Goal: Check status: Check status

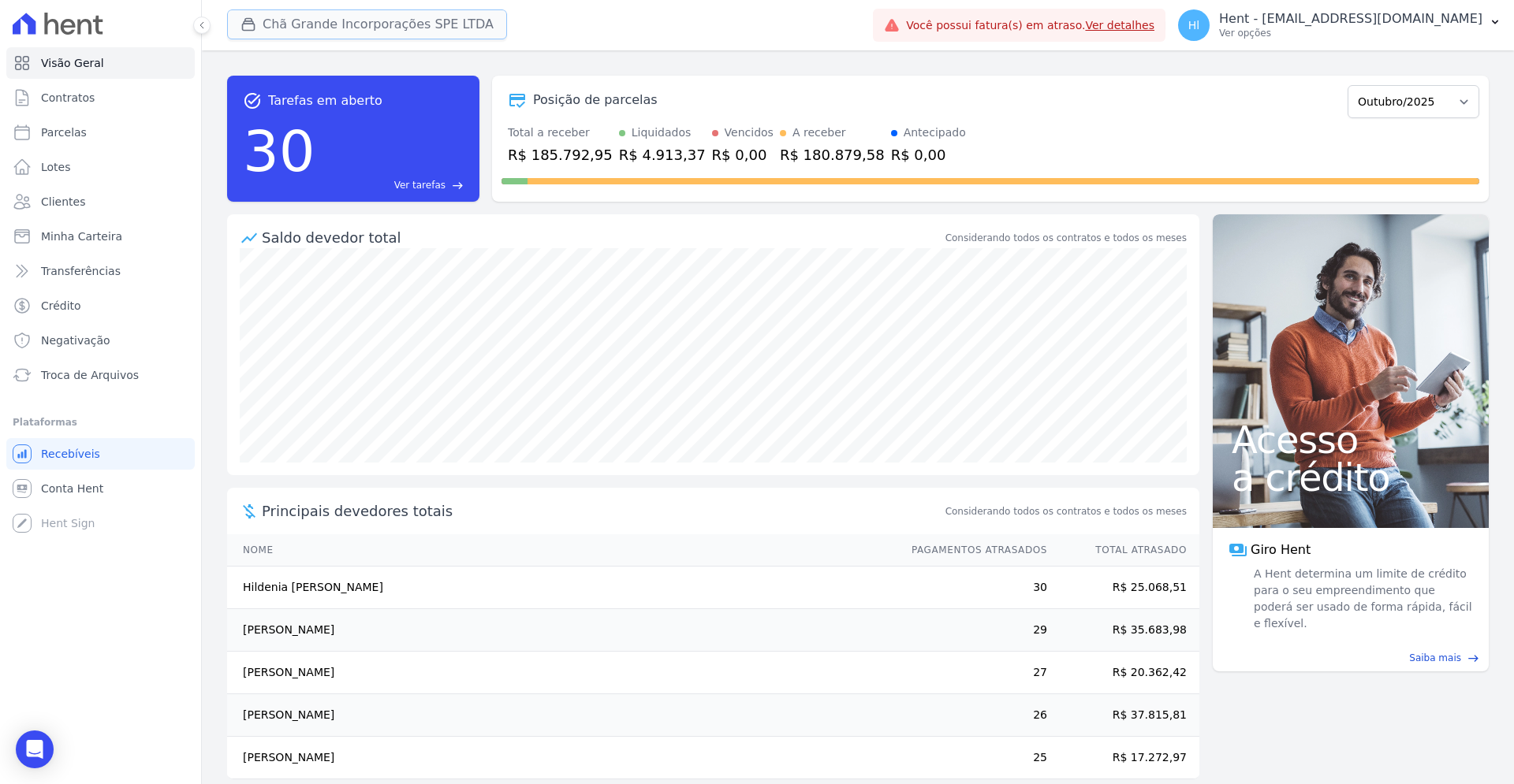
click at [382, 14] on button "Chã Grande Incorporações SPE LTDA" at bounding box center [367, 24] width 280 height 30
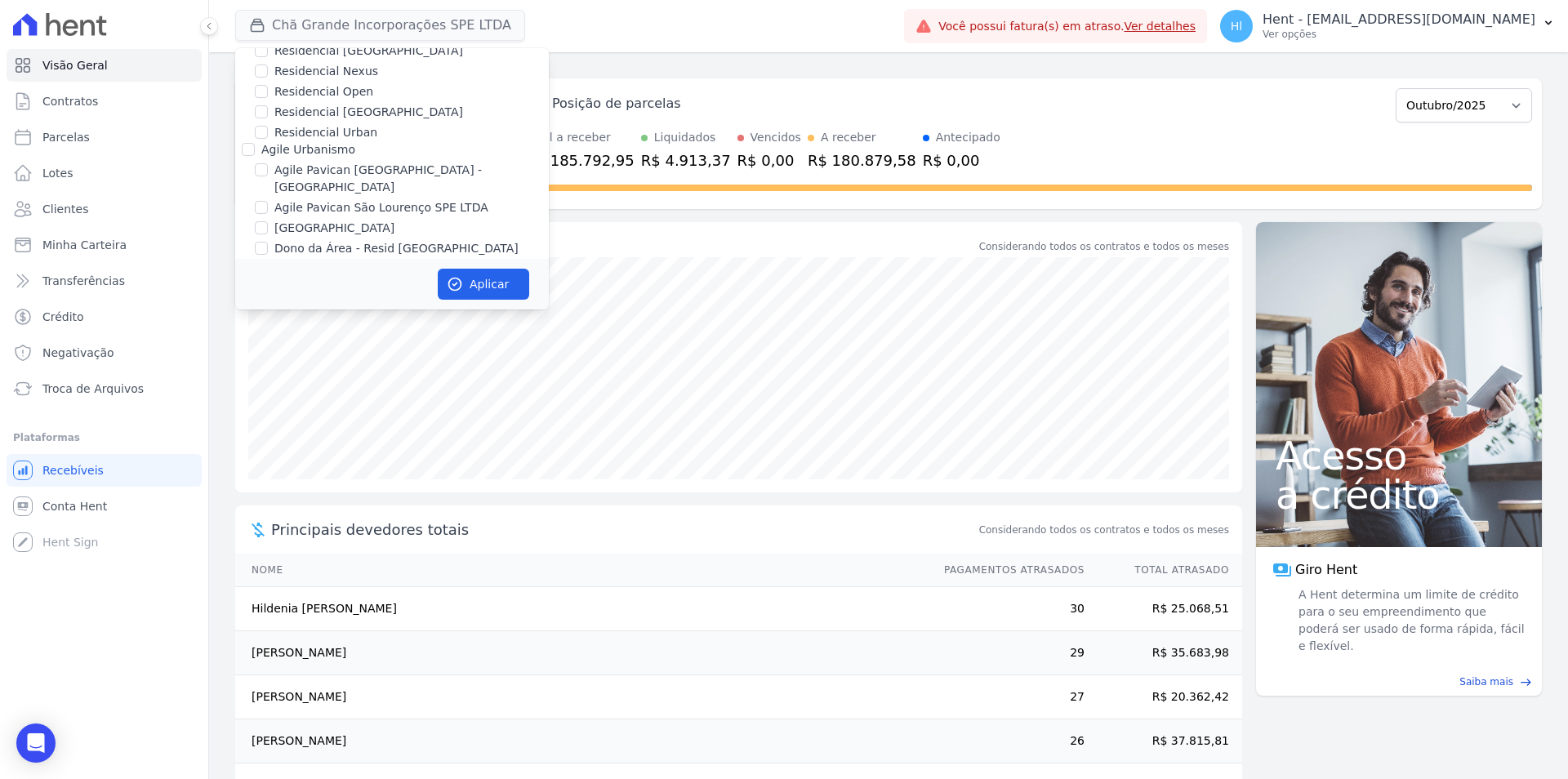
scroll to position [4348, 0]
click at [344, 264] on label "[GEOGRAPHIC_DATA]" at bounding box center [334, 273] width 120 height 17
click at [267, 266] on input "[GEOGRAPHIC_DATA]" at bounding box center [262, 273] width 14 height 14
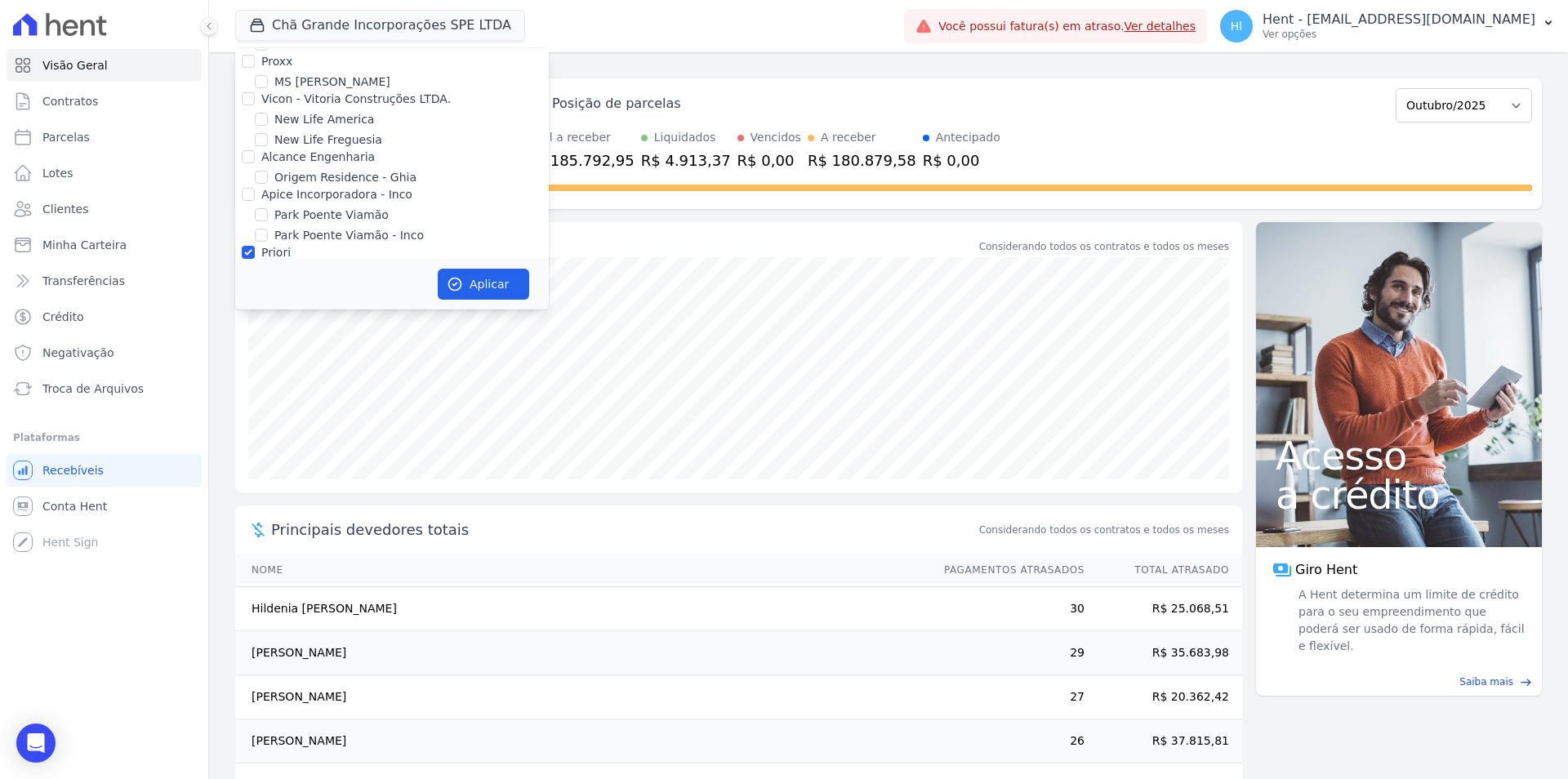
checkbox input "true"
click at [487, 291] on button "Aplicar" at bounding box center [483, 284] width 92 height 31
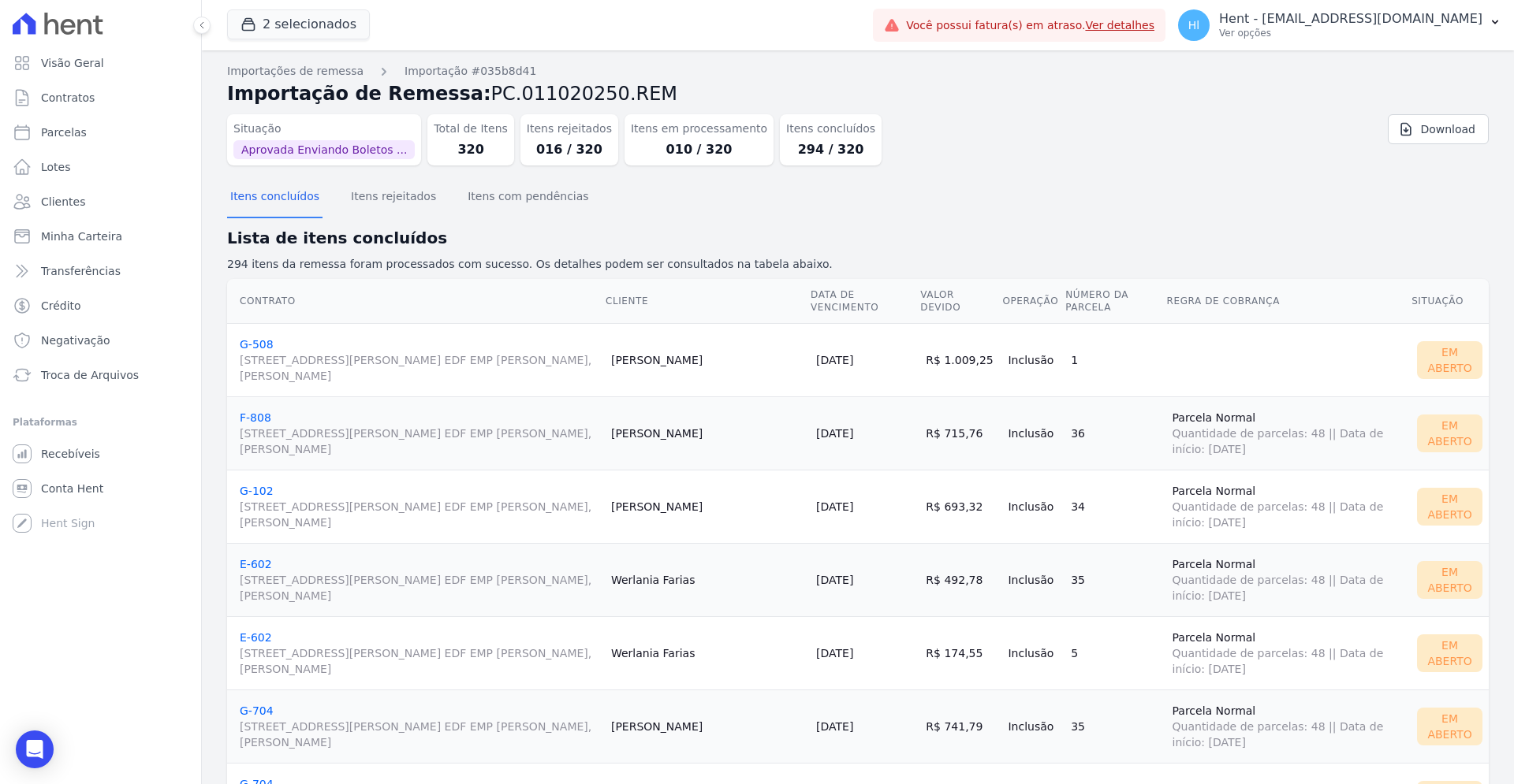
click at [312, 154] on span "Aprovada Enviando Boletos ..." at bounding box center [323, 150] width 182 height 19
click at [406, 151] on div "Situação Aprovada Enviando Boletos ..." at bounding box center [324, 140] width 194 height 51
click at [390, 199] on button "Itens rejeitados" at bounding box center [393, 198] width 91 height 41
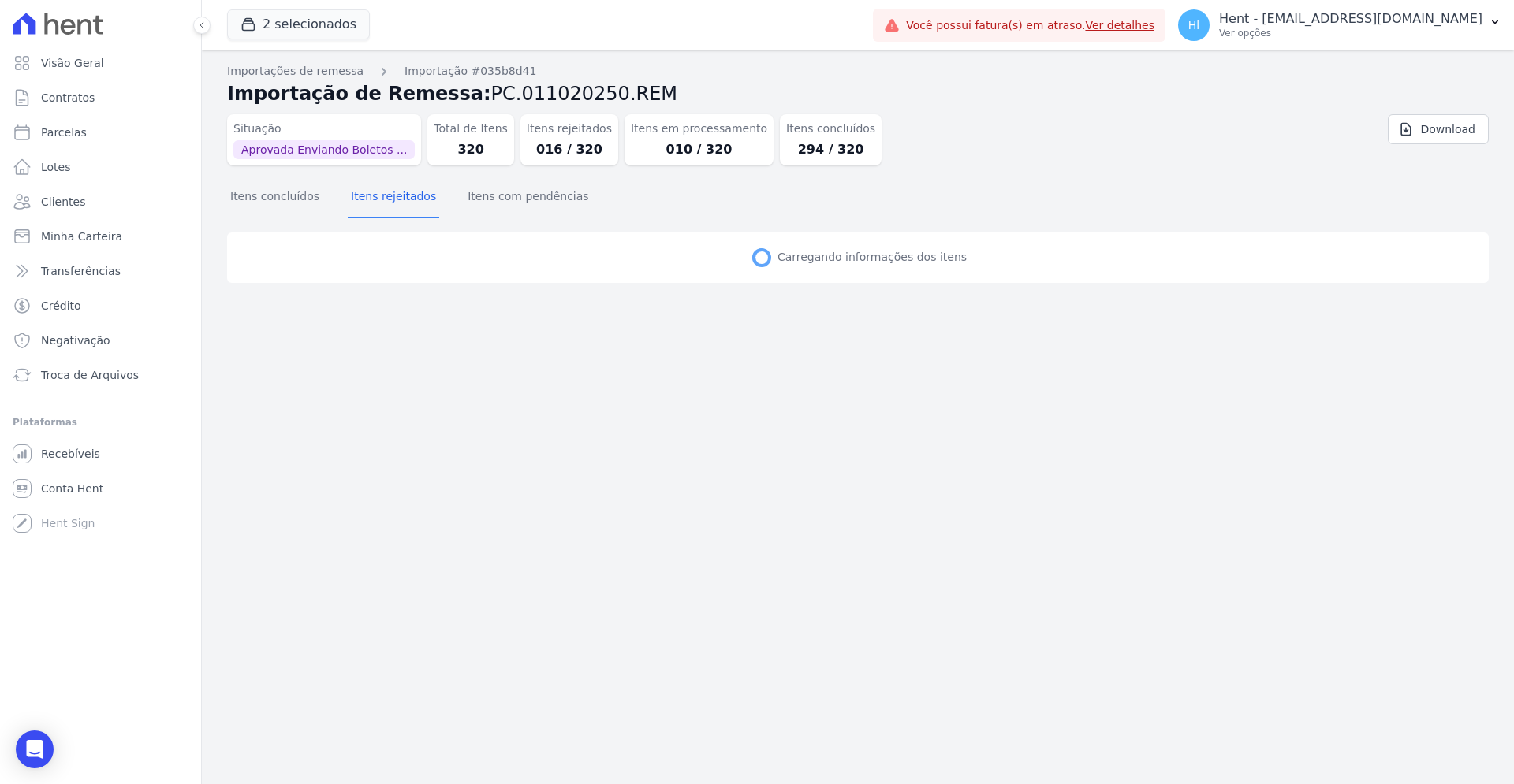
click at [580, 96] on span "PC.011020250.REM" at bounding box center [585, 94] width 186 height 22
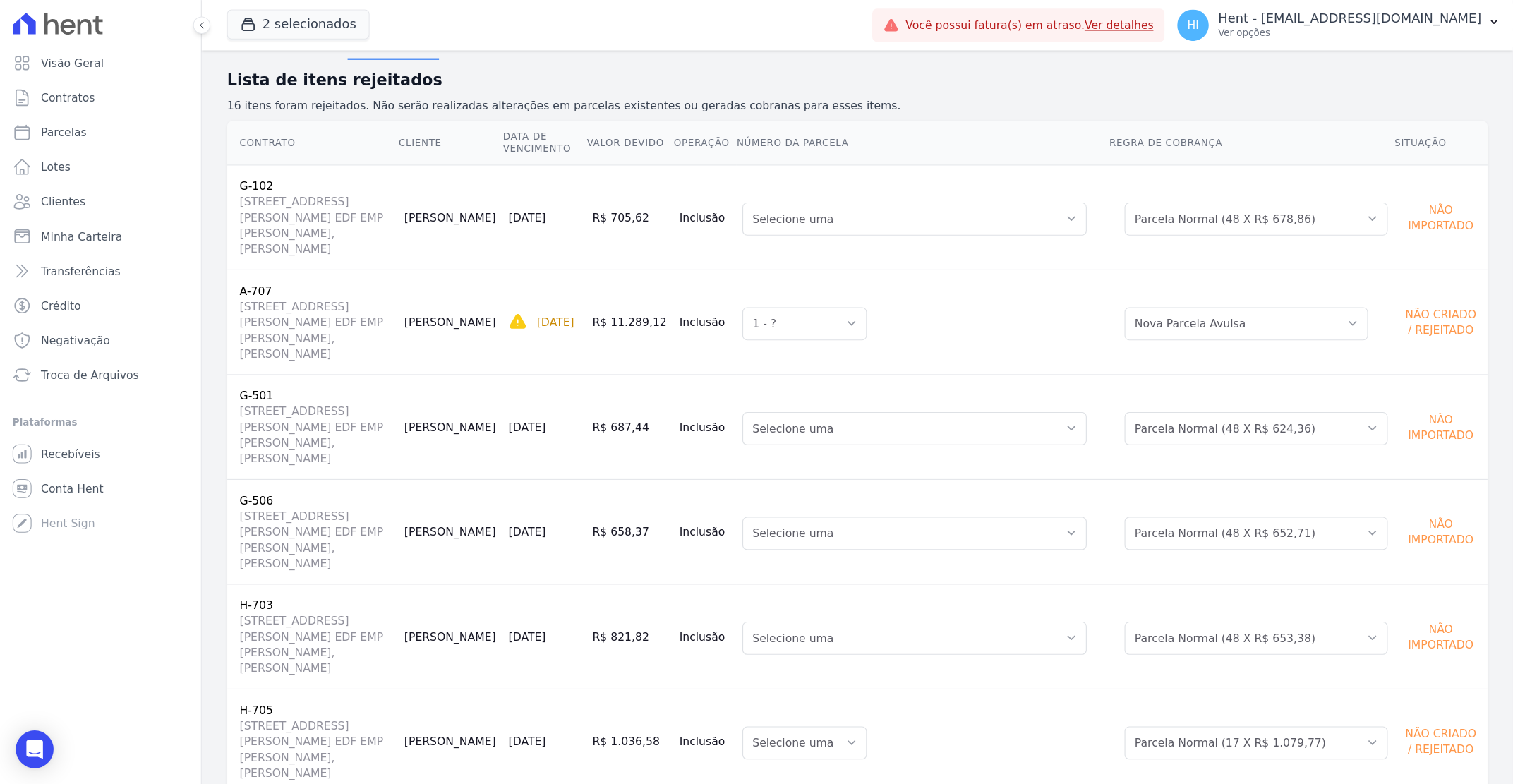
scroll to position [144, 0]
click at [788, 71] on h2 "Lista de itens rejeitados" at bounding box center [768, 68] width 1129 height 21
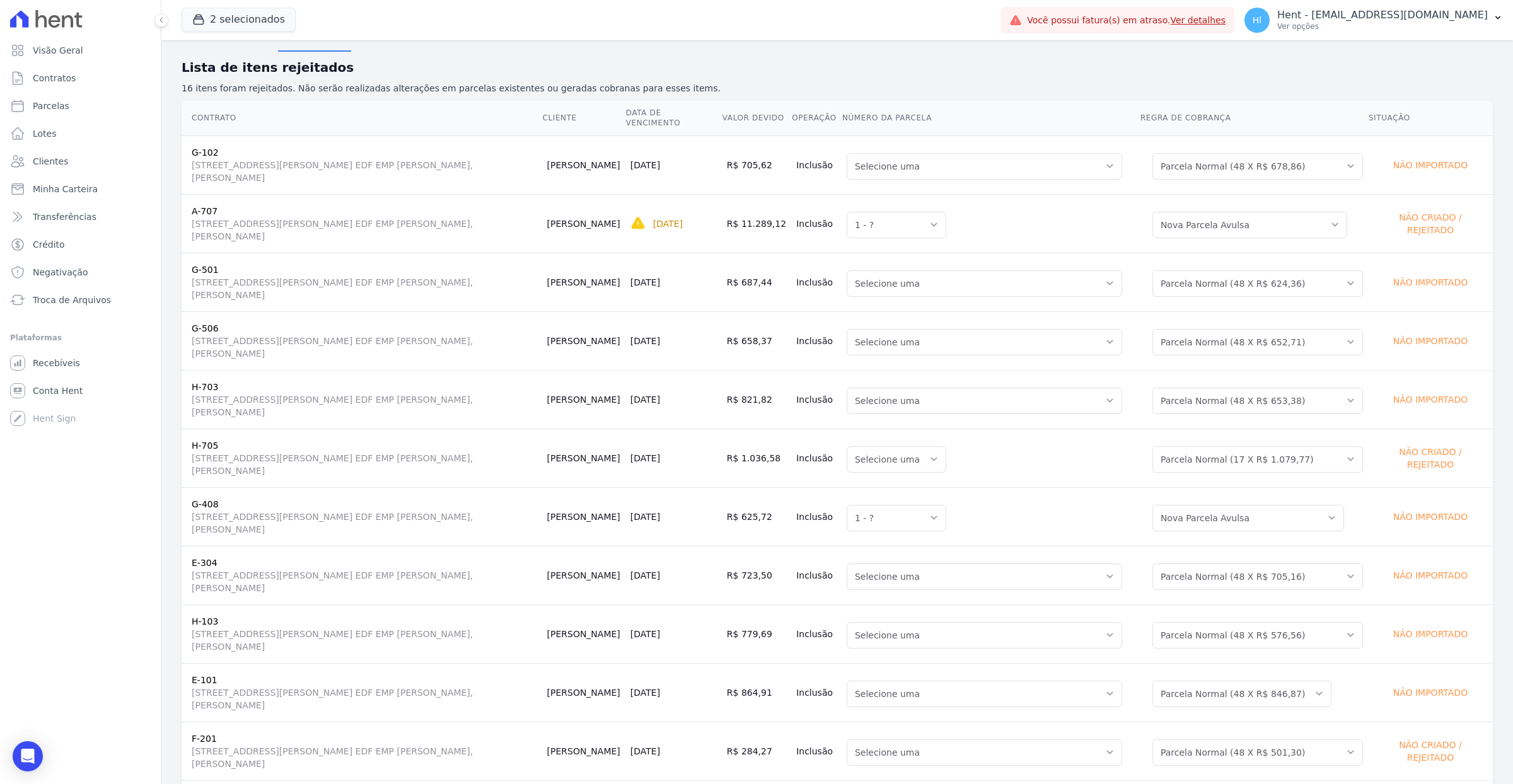
scroll to position [124, 0]
click at [826, 83] on p "16 itens foram rejeitados. Não serão realizadas alterações em parcelas existent…" at bounding box center [837, 88] width 1311 height 13
click at [755, 83] on p "16 itens foram rejeitados. Não serão realizadas alterações em parcelas existent…" at bounding box center [837, 88] width 1311 height 13
